Goal: Task Accomplishment & Management: Manage account settings

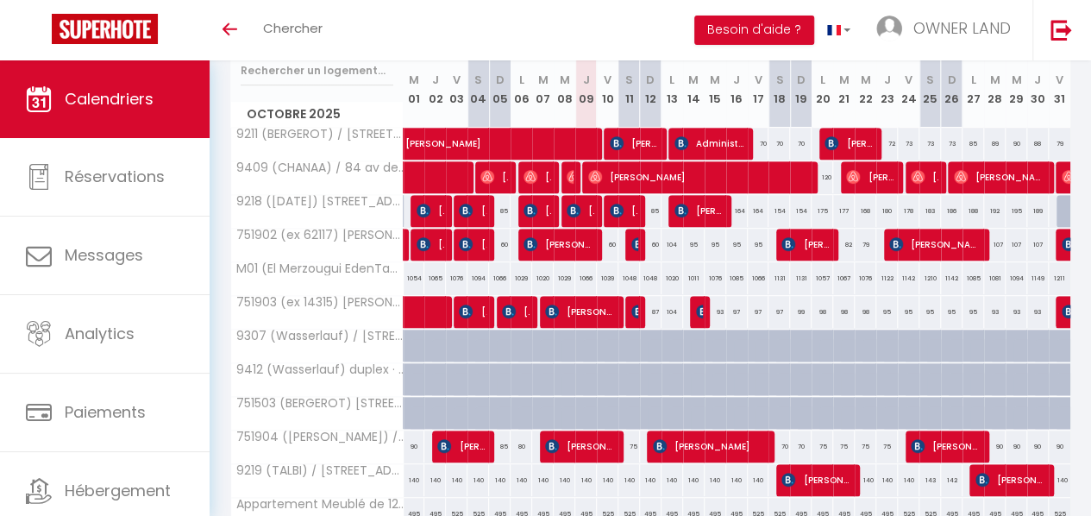
scroll to position [313, 0]
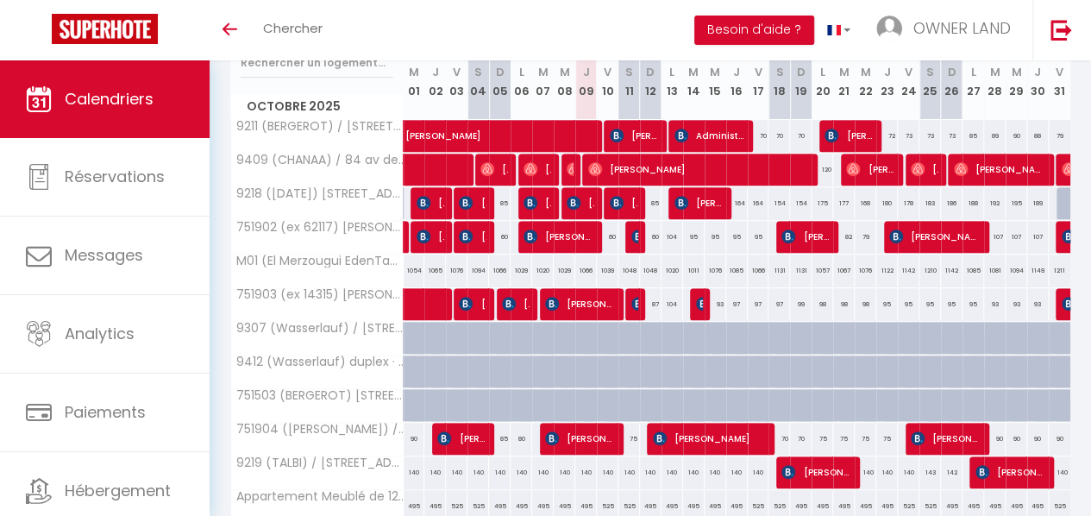
click at [1006, 301] on div "93" at bounding box center [1017, 304] width 22 height 32
type input "93"
type input "Mer 29 Octobre 2025"
type input "Jeu 30 Octobre 2025"
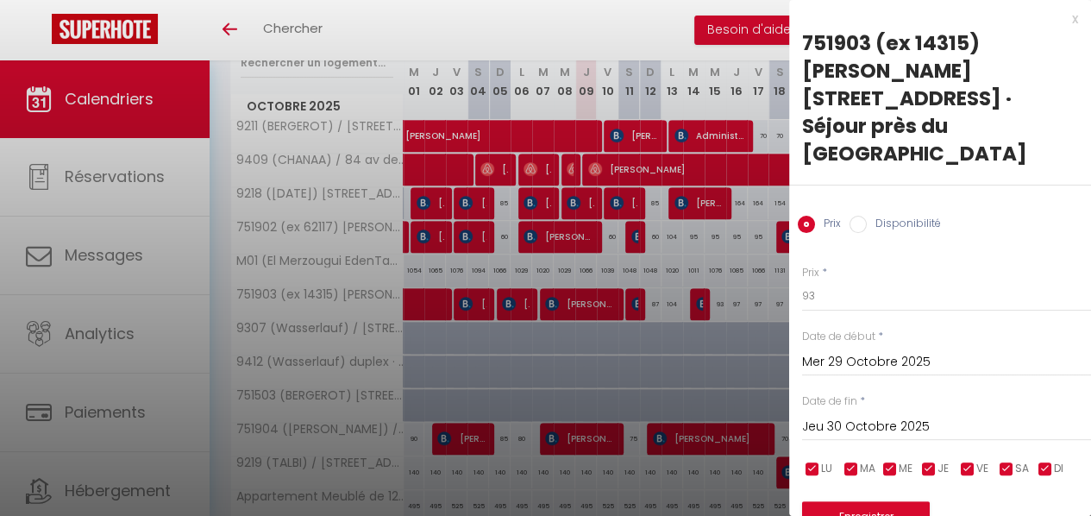
click at [859, 216] on input "Disponibilité" at bounding box center [858, 224] width 17 height 17
radio input "true"
radio input "false"
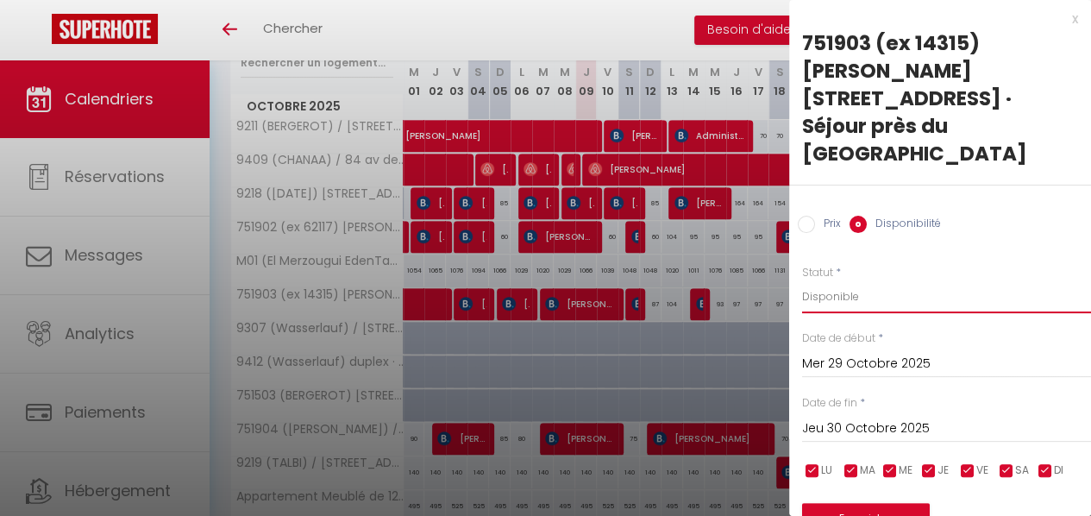
click at [862, 280] on select "Disponible Indisponible" at bounding box center [946, 296] width 289 height 33
select select "0"
click at [802, 280] on select "Disponible Indisponible" at bounding box center [946, 296] width 289 height 33
click at [868, 353] on input "Mer 29 Octobre 2025" at bounding box center [946, 364] width 289 height 22
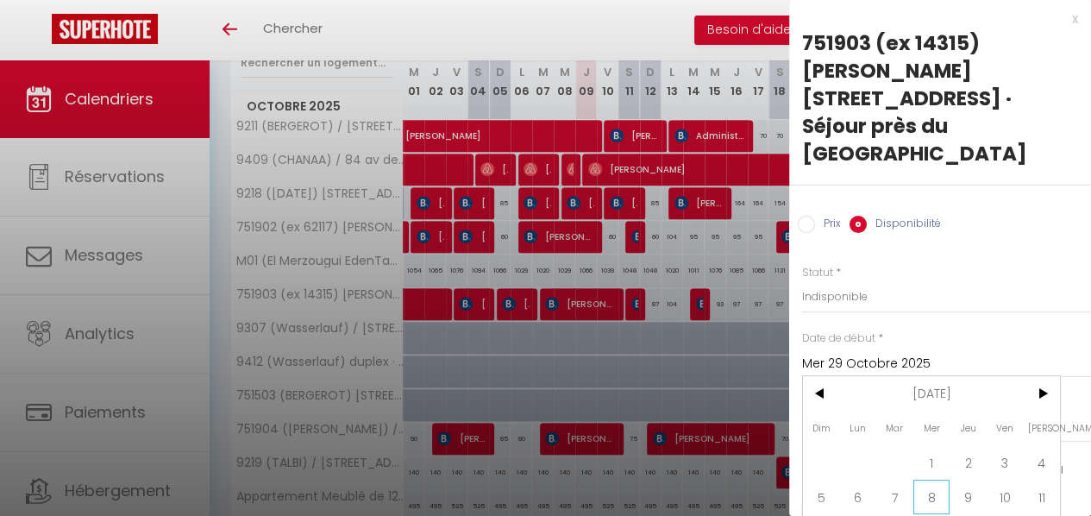
click at [935, 480] on span "8" at bounding box center [932, 497] width 37 height 35
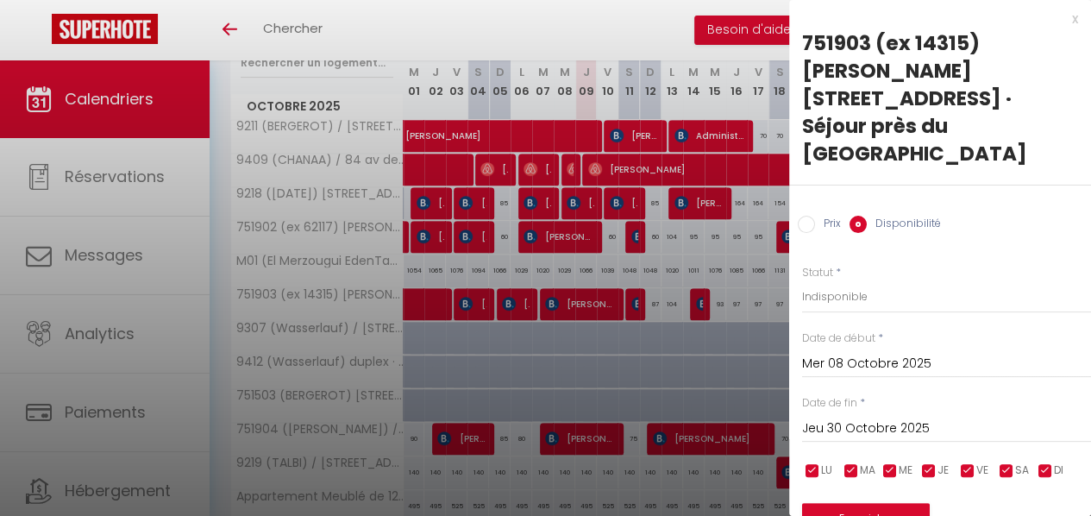
click at [890, 418] on input "Jeu 30 Octobre 2025" at bounding box center [946, 429] width 289 height 22
click at [877, 353] on input "Mer 08 Octobre 2025" at bounding box center [946, 364] width 289 height 22
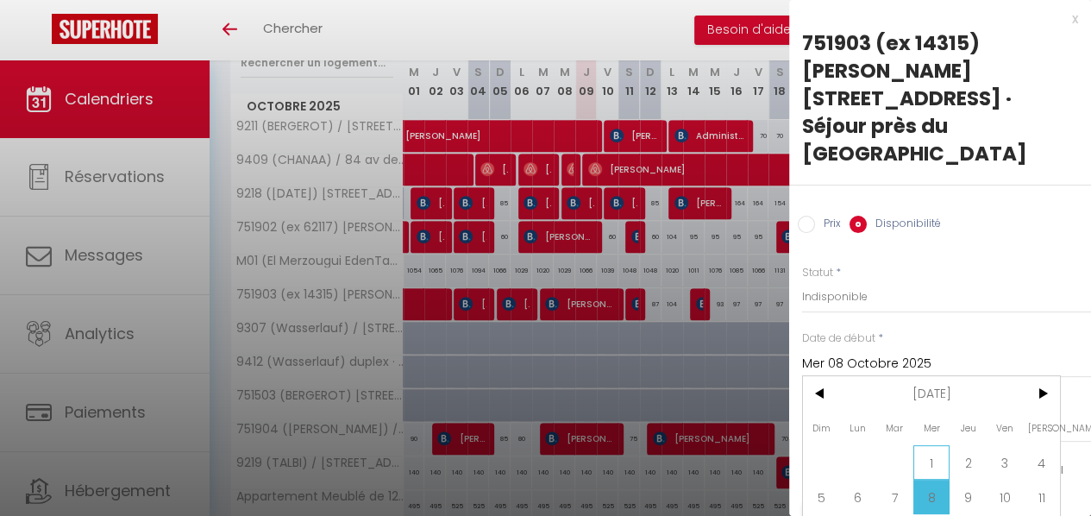
scroll to position [87, 0]
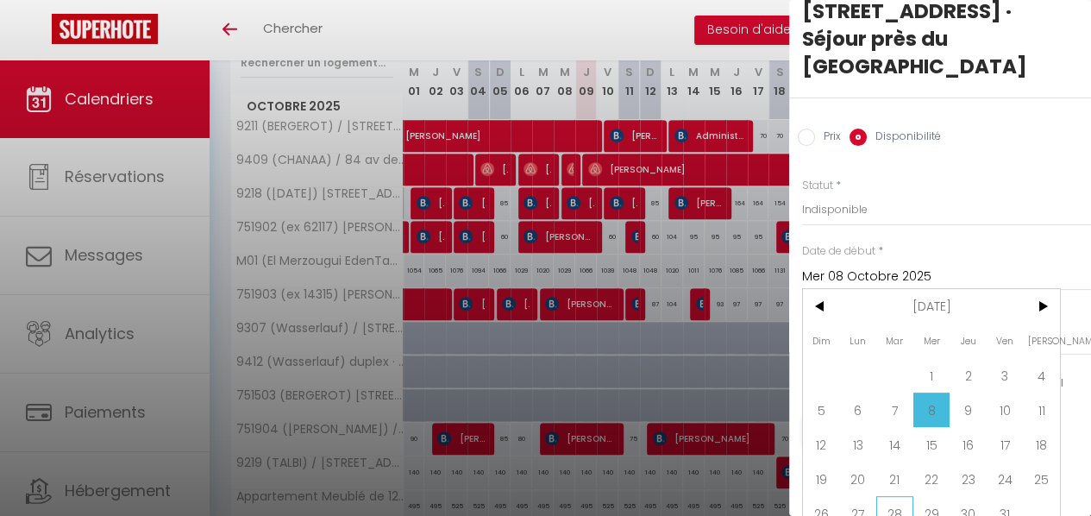
click at [901, 496] on span "28" at bounding box center [894, 513] width 37 height 35
type input "[DATE]"
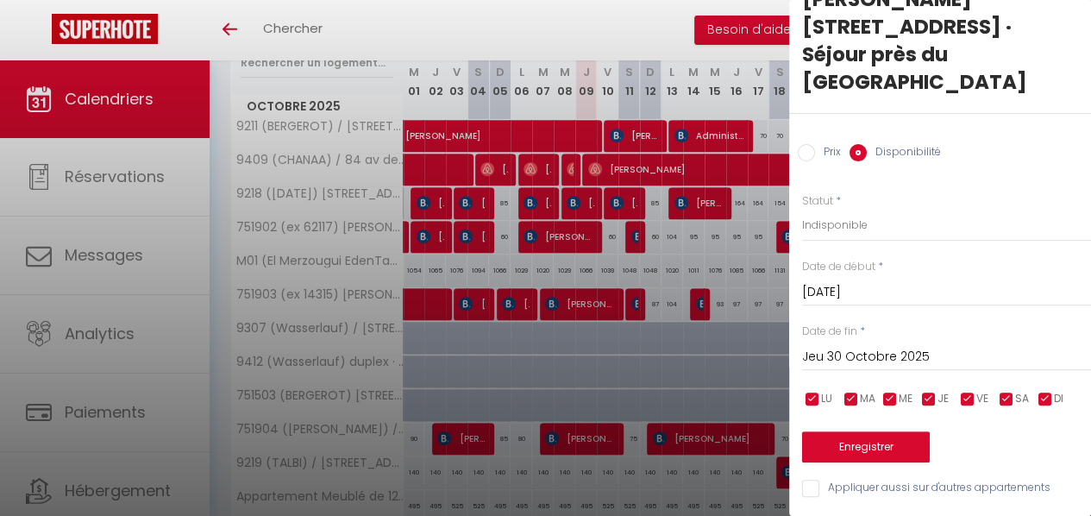
scroll to position [56, 0]
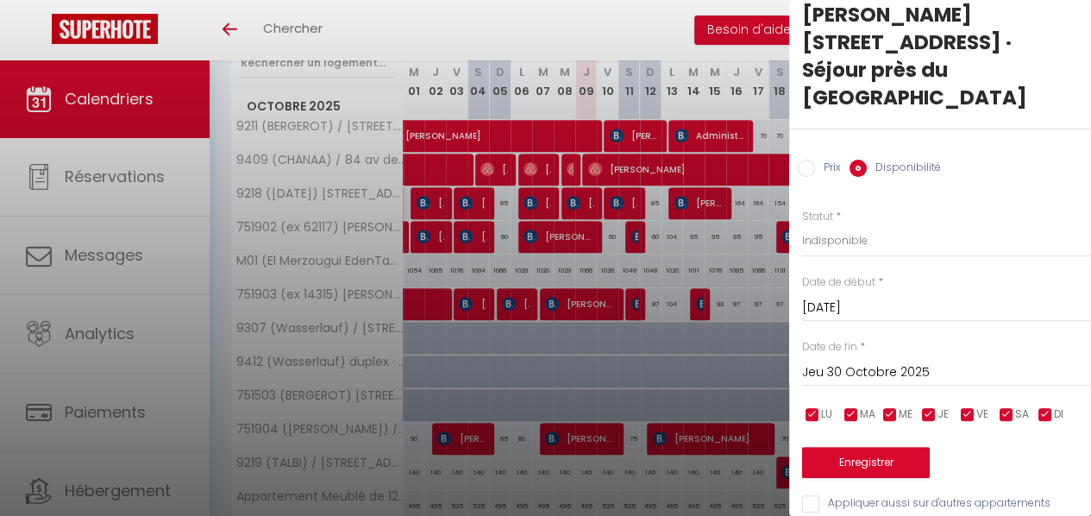
click at [927, 361] on input "Jeu 30 Octobre 2025" at bounding box center [946, 372] width 289 height 22
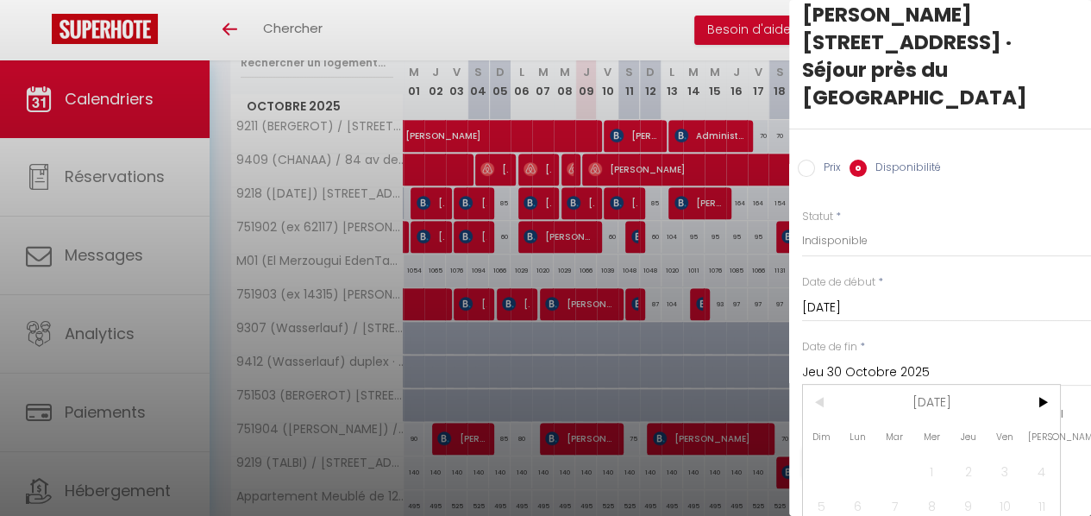
scroll to position [152, 0]
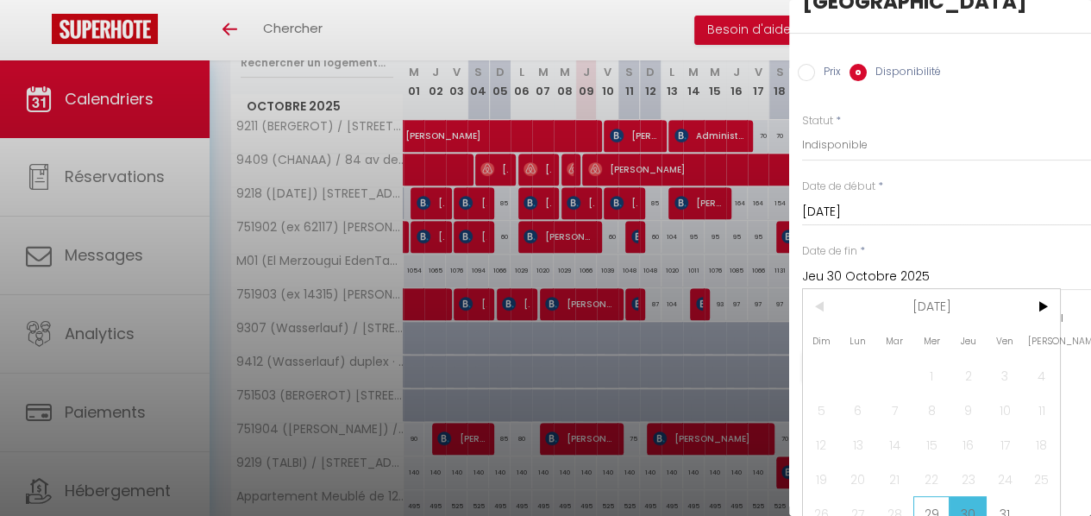
click at [932, 496] on span "29" at bounding box center [932, 513] width 37 height 35
type input "Mer 29 Octobre 2025"
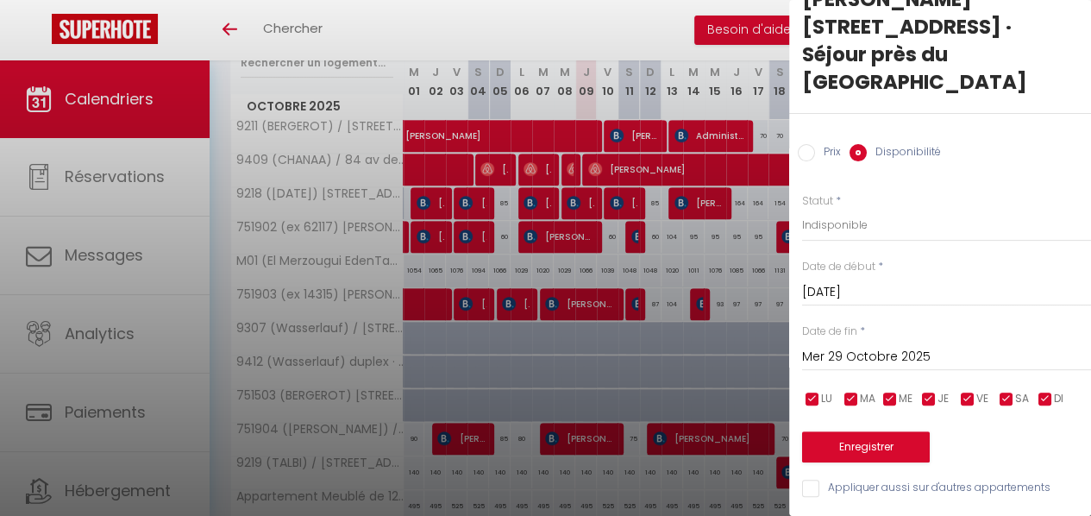
scroll to position [56, 0]
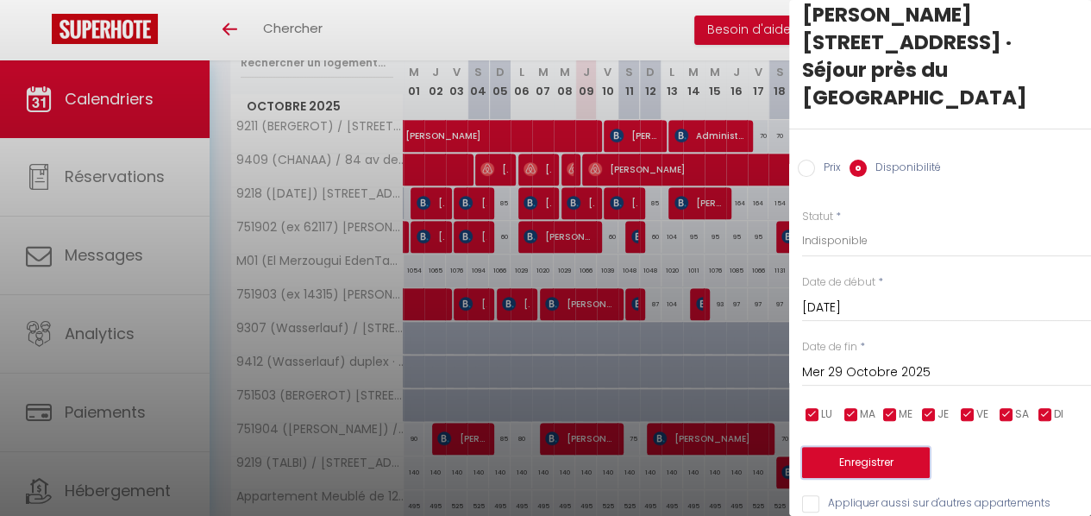
click at [891, 447] on button "Enregistrer" at bounding box center [866, 462] width 128 height 31
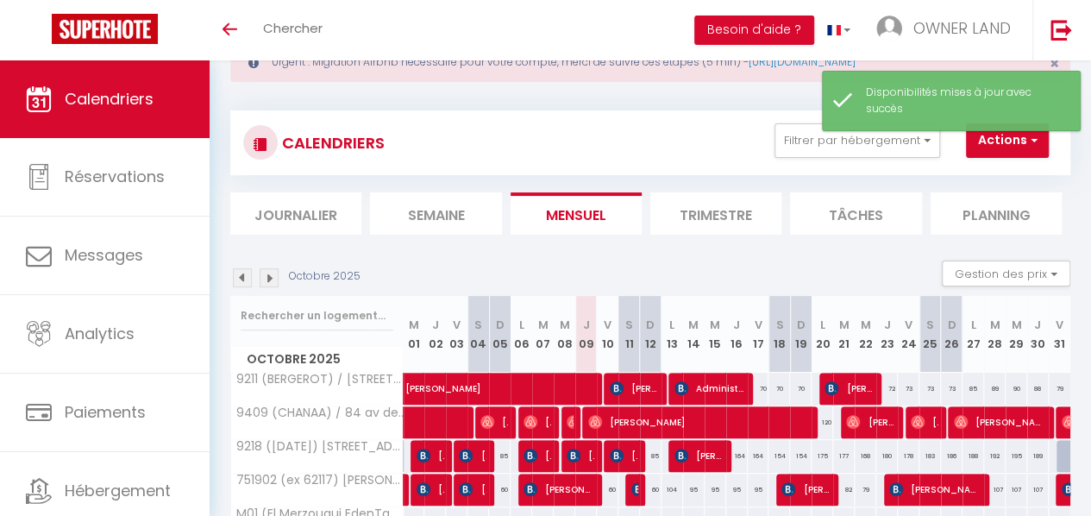
scroll to position [313, 0]
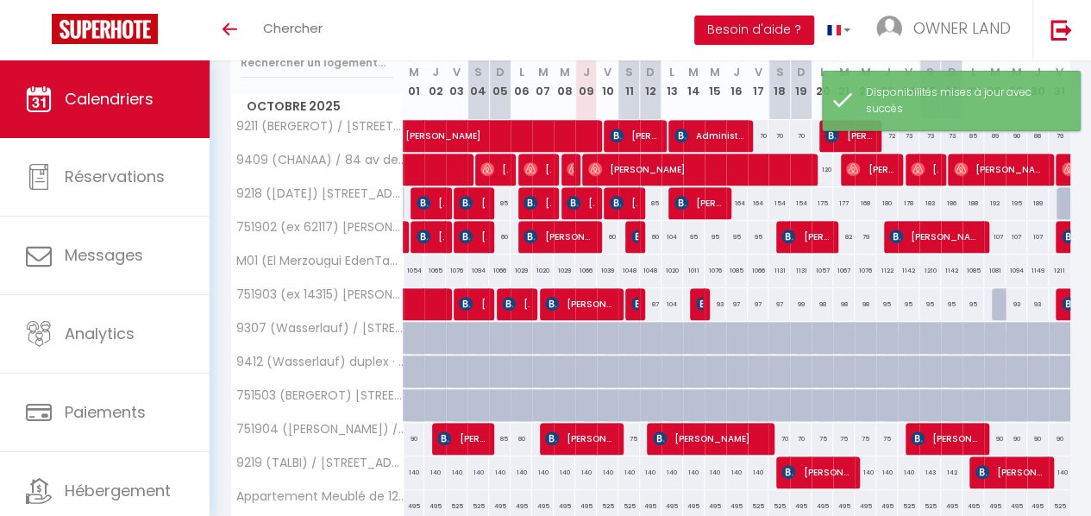
click at [987, 425] on div "90" at bounding box center [995, 439] width 22 height 32
select select "1"
type input "[DATE]"
type input "Mer 29 Octobre 2025"
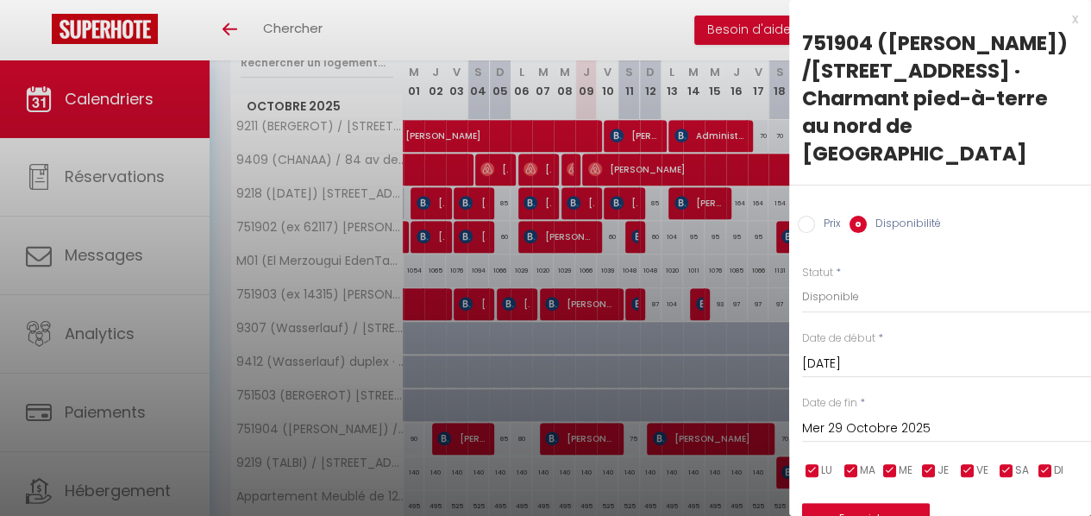
click at [763, 356] on div at bounding box center [545, 258] width 1091 height 516
select select
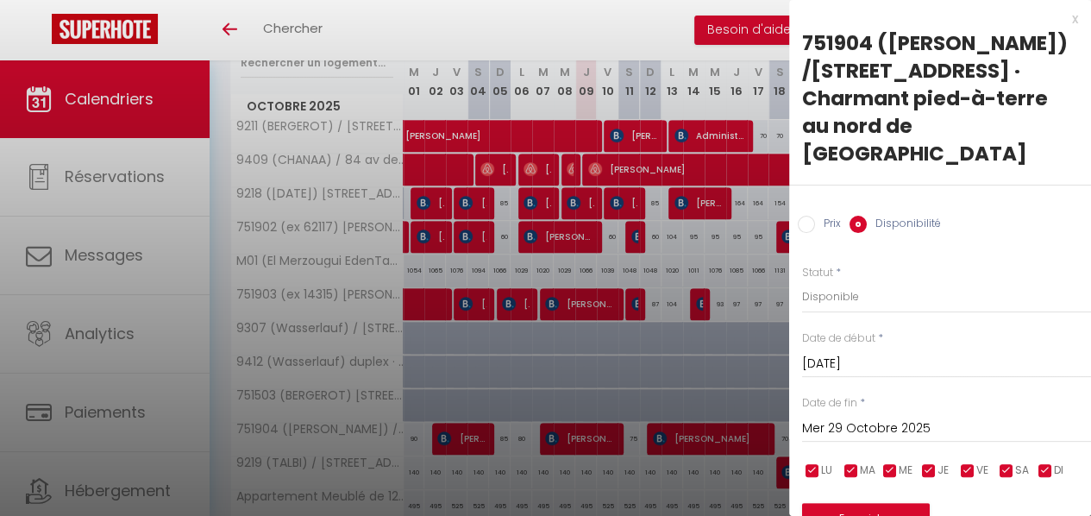
select select
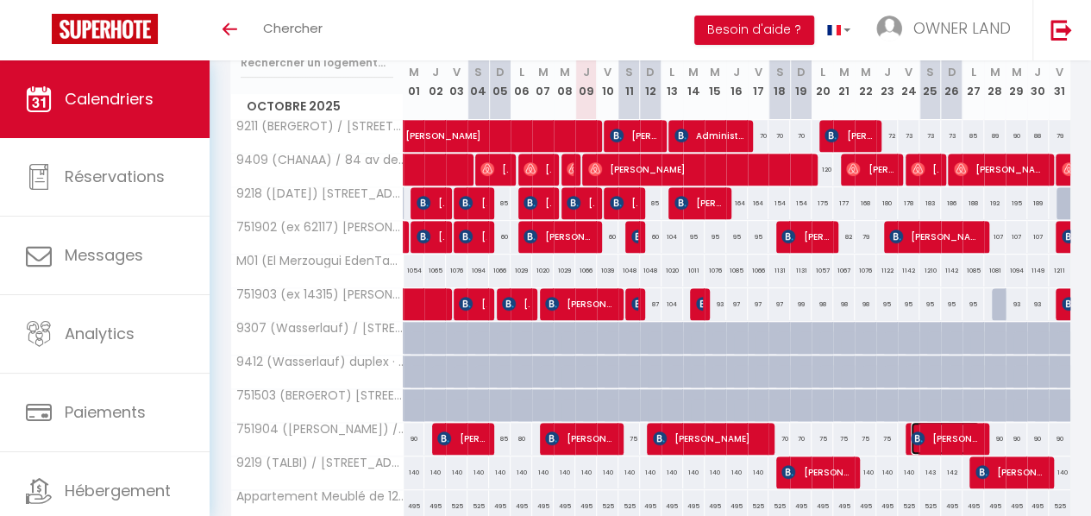
click at [945, 438] on span "[PERSON_NAME]" at bounding box center [945, 438] width 69 height 33
select select "OK"
select select "KO"
select select "0"
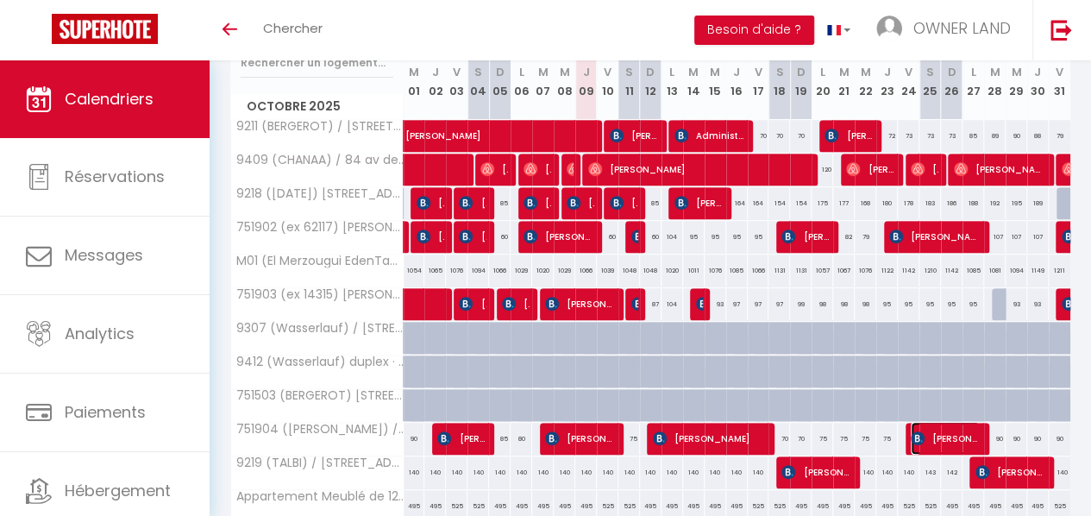
select select "1"
select select
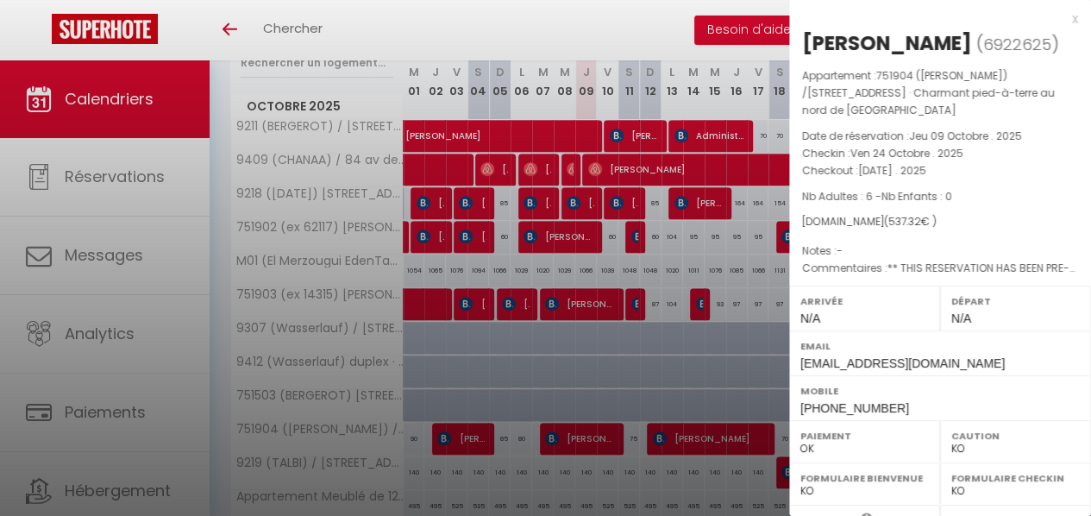
click at [749, 387] on div at bounding box center [545, 258] width 1091 height 516
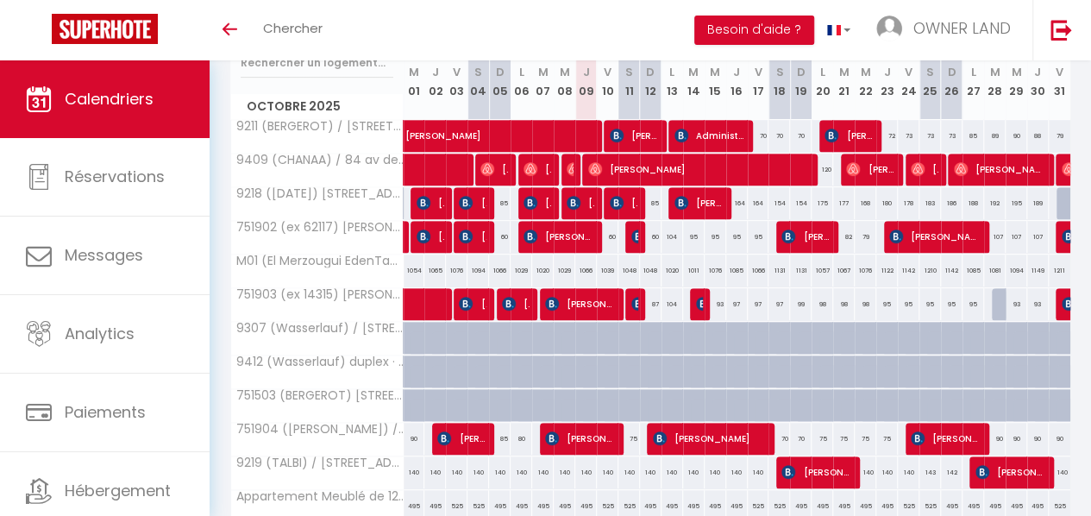
click at [990, 429] on div "90" at bounding box center [995, 439] width 22 height 32
select select "1"
type input "[DATE]"
type input "Mer 29 Octobre 2025"
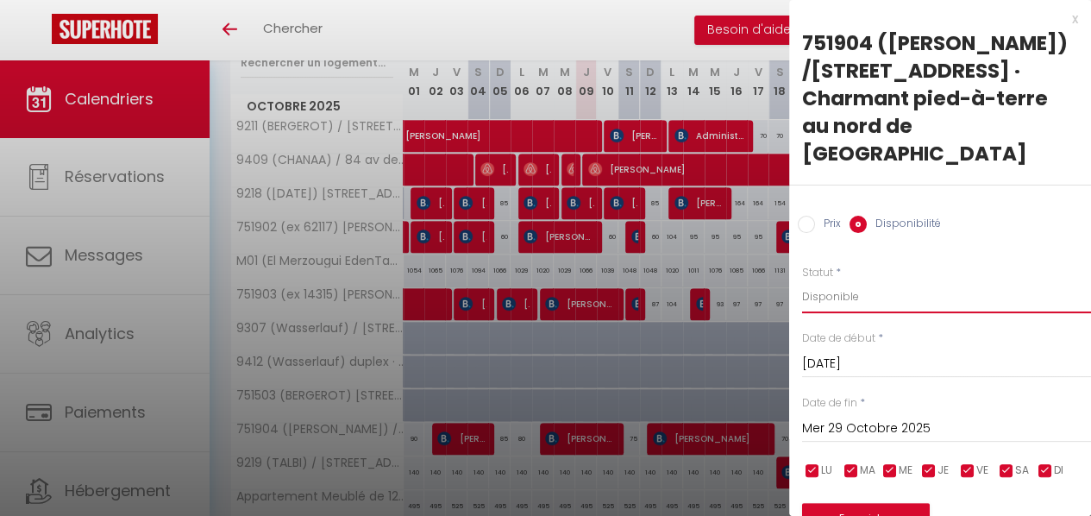
click at [842, 280] on select "Disponible Indisponible" at bounding box center [946, 296] width 289 height 33
select select "0"
click at [802, 280] on select "Disponible Indisponible" at bounding box center [946, 296] width 289 height 33
click at [857, 503] on button "Enregistrer" at bounding box center [866, 518] width 128 height 31
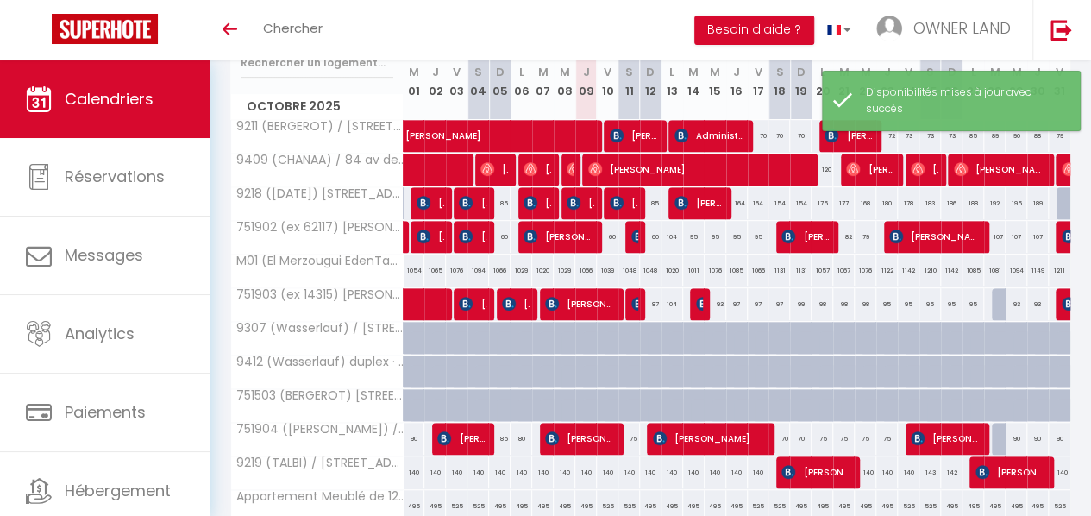
click at [990, 230] on div "107" at bounding box center [995, 237] width 22 height 32
select select "1"
type input "[DATE]"
type input "Mer 29 Octobre 2025"
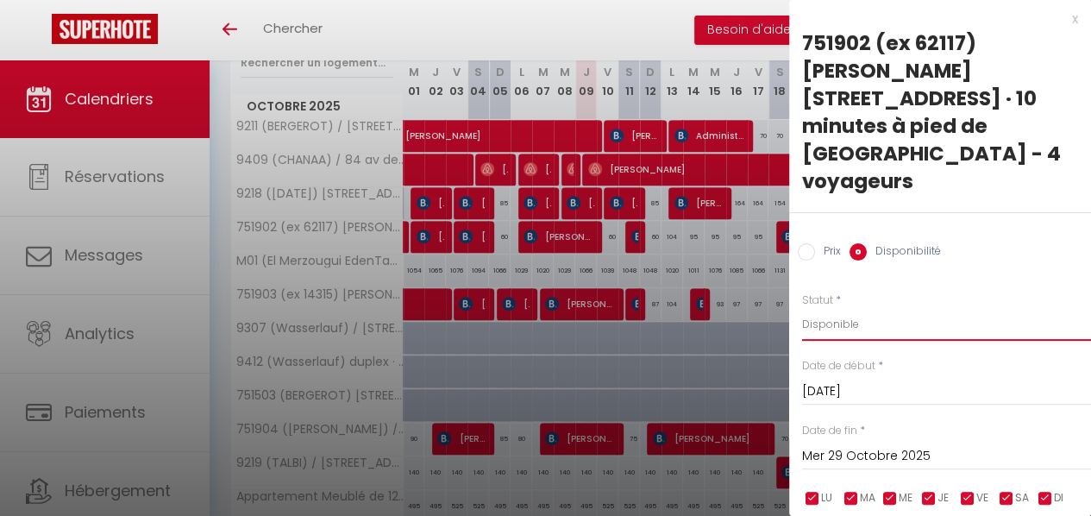
click at [859, 308] on select "Disponible Indisponible" at bounding box center [946, 324] width 289 height 33
select select "0"
click at [802, 308] on select "Disponible Indisponible" at bounding box center [946, 324] width 289 height 33
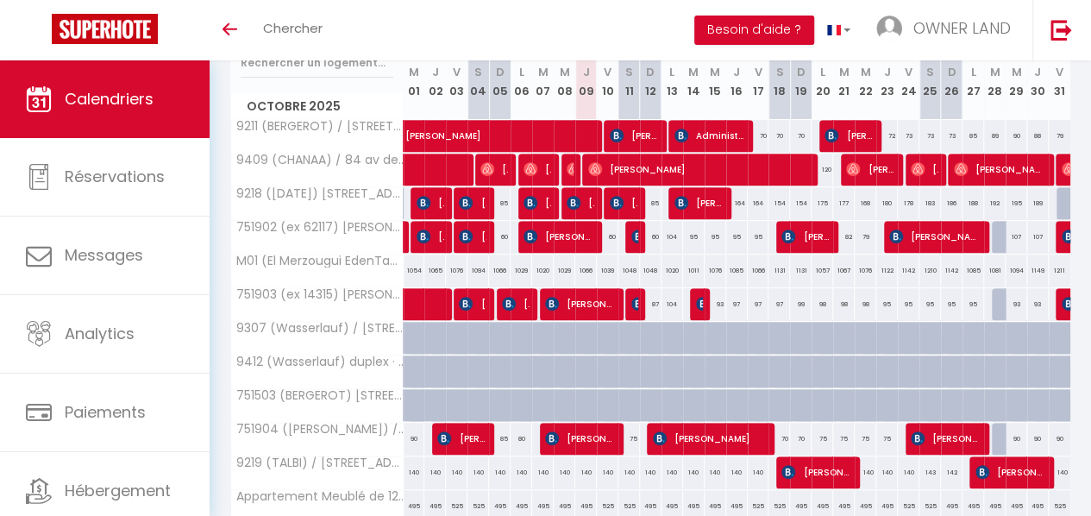
click at [992, 234] on div at bounding box center [1003, 237] width 22 height 33
select select "1"
type input "[DATE]"
type input "Mer 29 Octobre 2025"
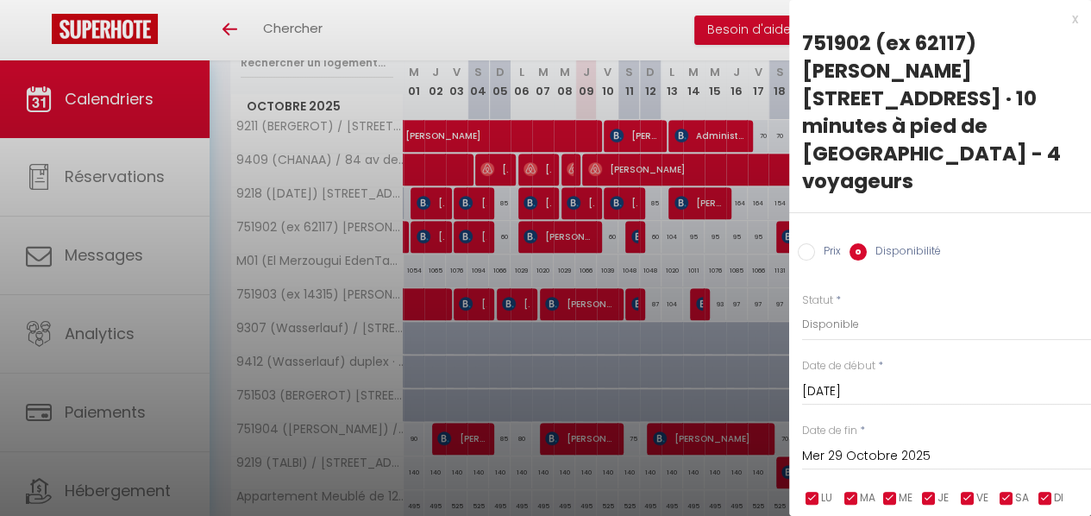
click at [702, 341] on div at bounding box center [545, 258] width 1091 height 516
select select
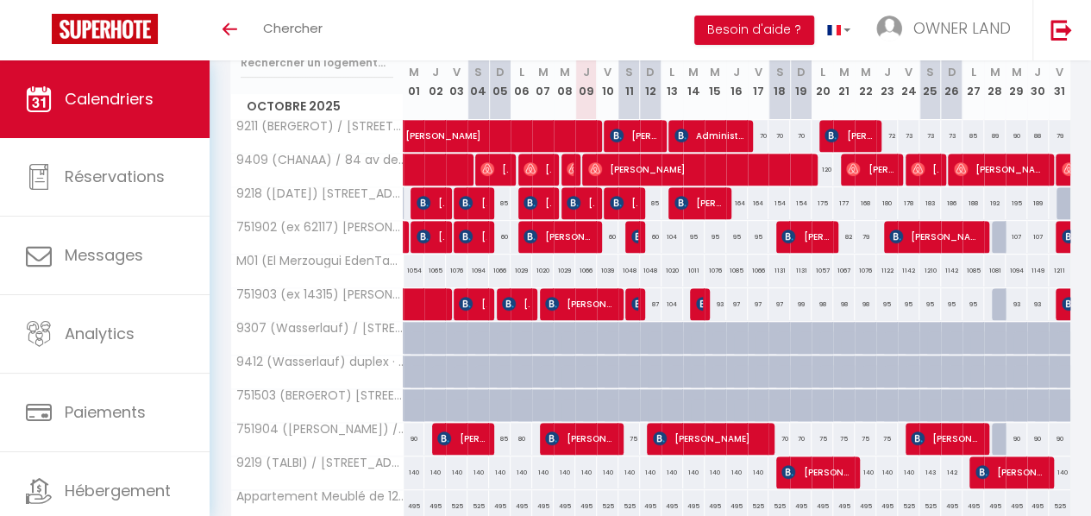
click at [992, 303] on div at bounding box center [1003, 304] width 22 height 33
select select "1"
type input "[DATE]"
type input "Mer 29 Octobre 2025"
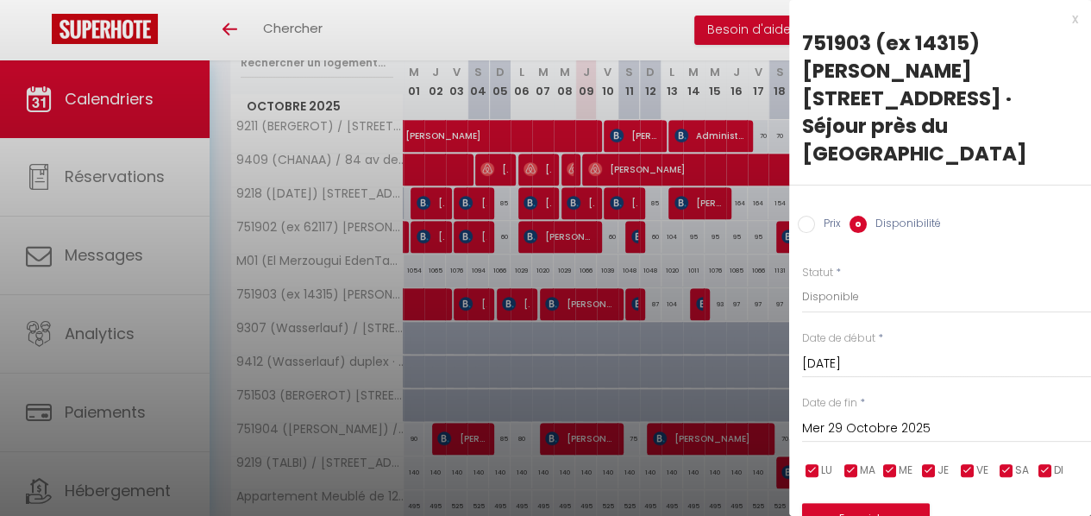
click at [757, 332] on div at bounding box center [545, 258] width 1091 height 516
select select
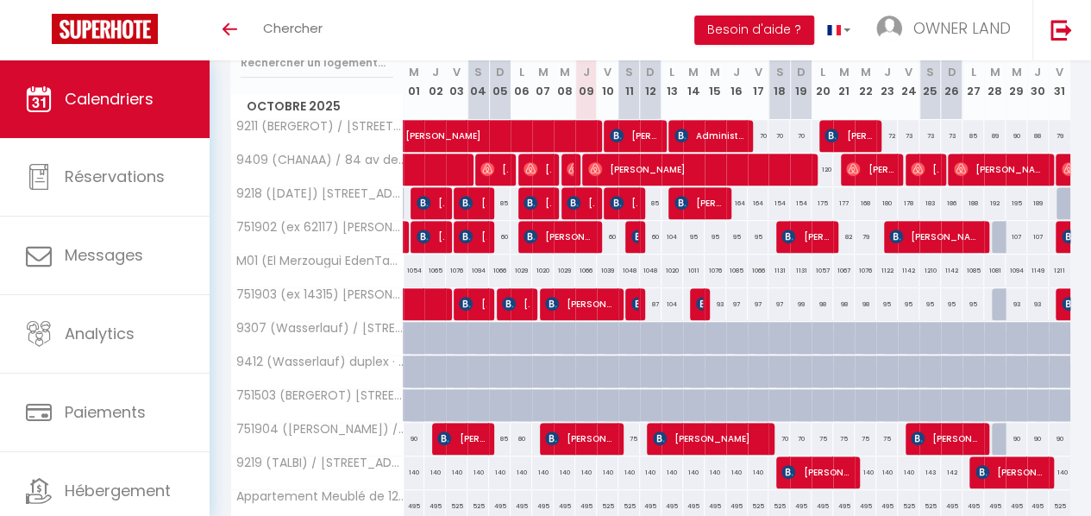
click at [992, 426] on div at bounding box center [1003, 439] width 22 height 33
select select "1"
type input "[DATE]"
type input "Mer 29 Octobre 2025"
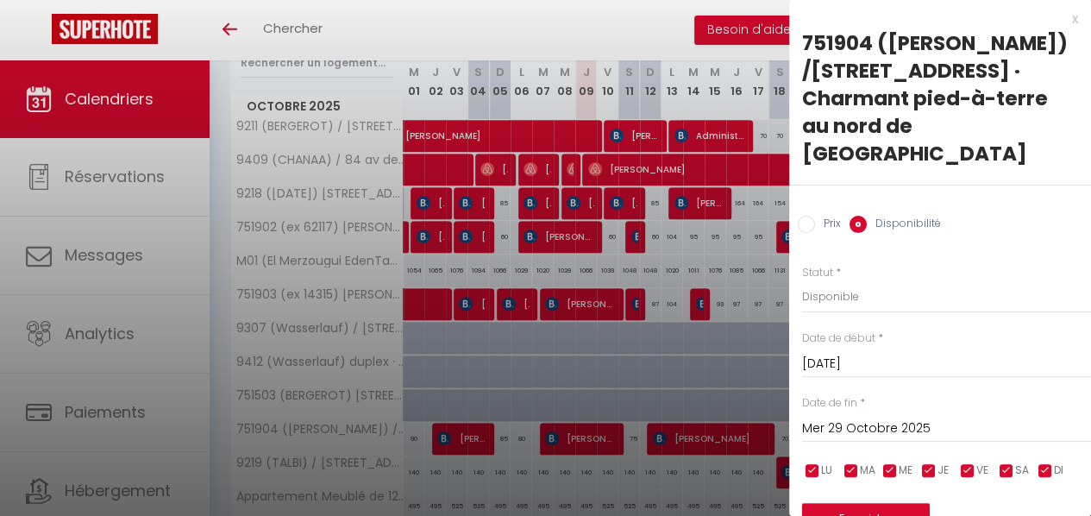
click at [735, 425] on div at bounding box center [545, 258] width 1091 height 516
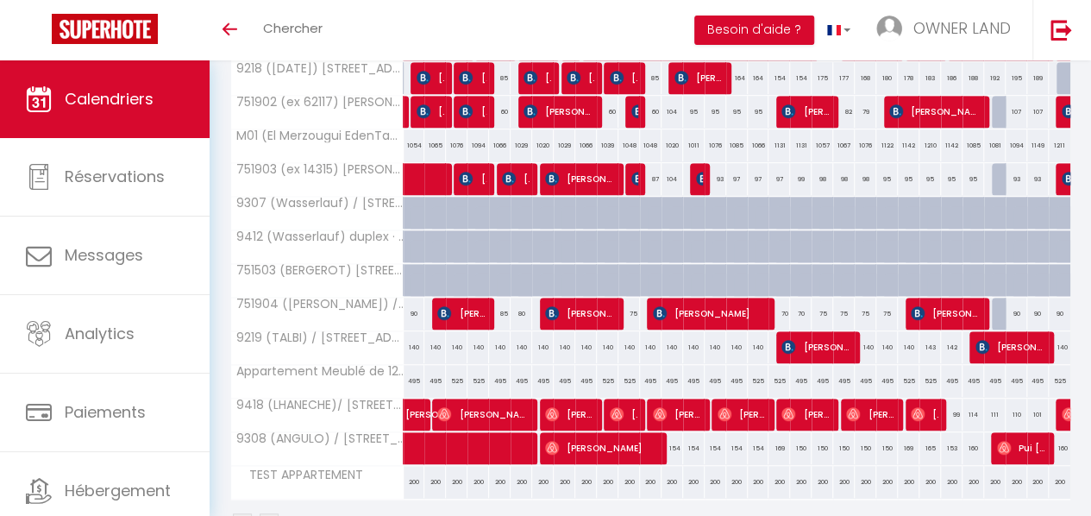
scroll to position [439, 0]
